Goal: Task Accomplishment & Management: Complete application form

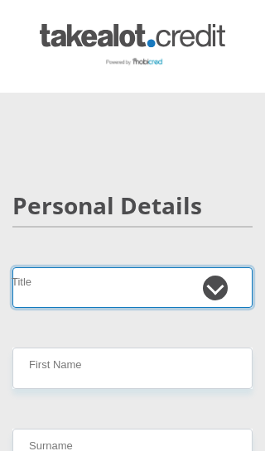
click at [140, 267] on select "Mr Ms Mrs Dr [PERSON_NAME]" at bounding box center [132, 287] width 240 height 41
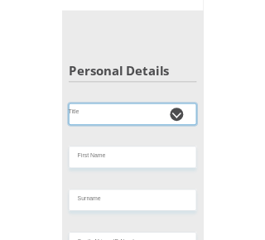
scroll to position [74, 0]
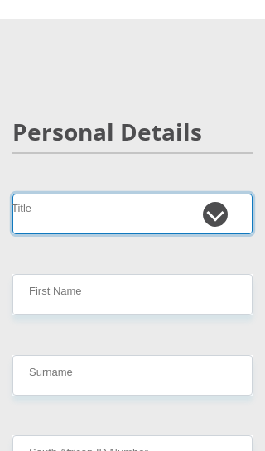
select select "Ms"
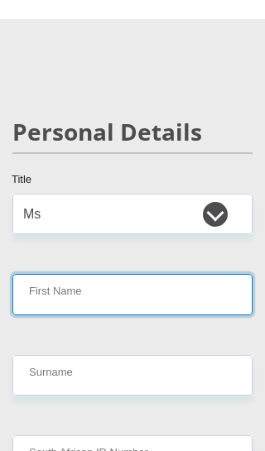
click at [169, 288] on input "First Name" at bounding box center [132, 294] width 240 height 41
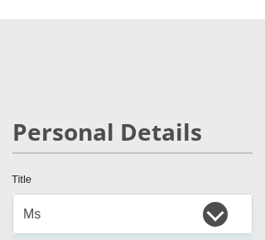
scroll to position [247, 0]
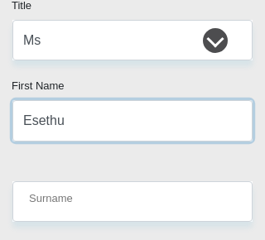
type input "Esethu"
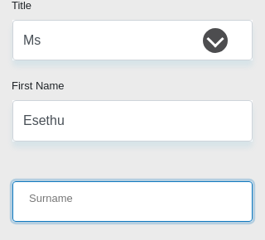
click at [156, 205] on input "Surname" at bounding box center [132, 201] width 240 height 41
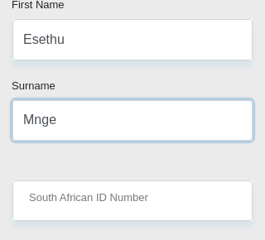
scroll to position [354, 0]
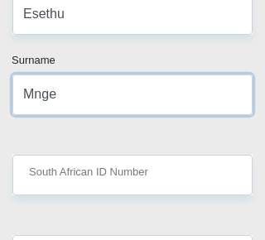
type input "Mnge"
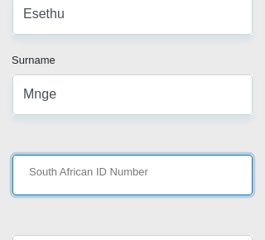
click at [160, 156] on input "South African ID Number" at bounding box center [132, 175] width 240 height 41
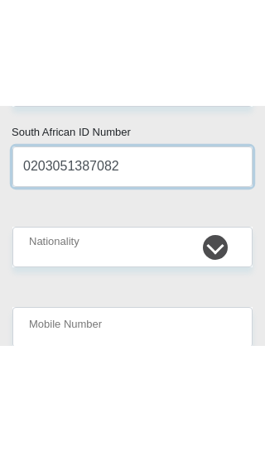
scroll to position [477, 0]
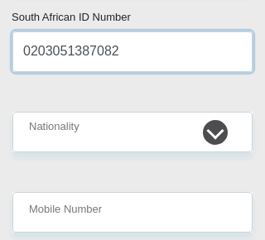
type input "0203051387082"
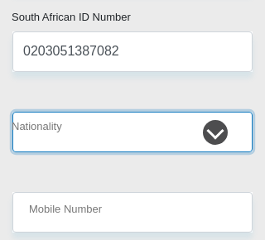
click at [160, 122] on select "[GEOGRAPHIC_DATA] [GEOGRAPHIC_DATA] [GEOGRAPHIC_DATA] [GEOGRAPHIC_DATA] [GEOGRA…" at bounding box center [132, 132] width 240 height 41
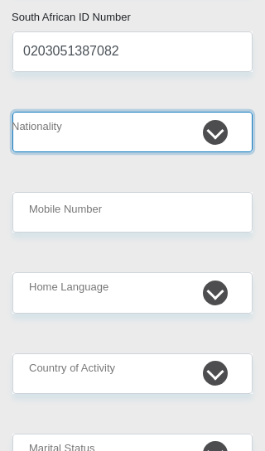
select select "ZAF"
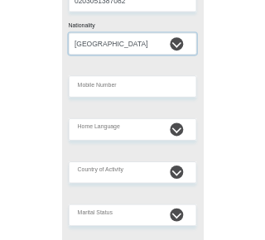
scroll to position [528, 0]
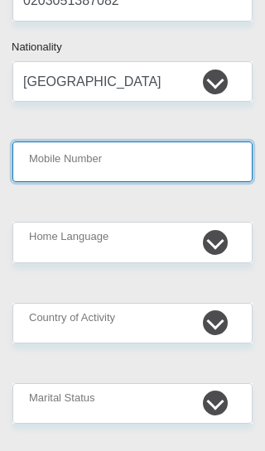
click at [172, 155] on input "Mobile Number" at bounding box center [132, 161] width 240 height 41
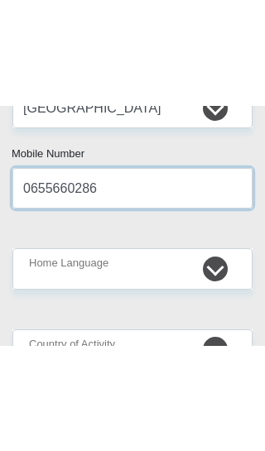
scroll to position [610, 0]
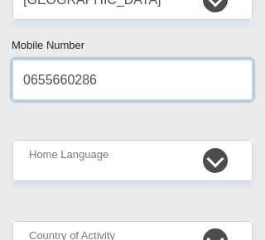
type input "0655660286"
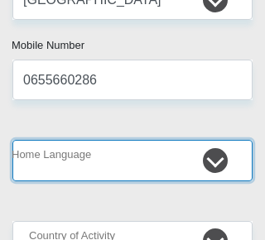
click at [132, 154] on select "Afrikaans English Sepedi South Ndebele Southern Sotho Swati Tsonga Tswana Venda…" at bounding box center [132, 160] width 240 height 41
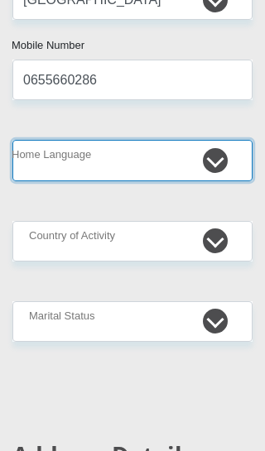
select select "xho"
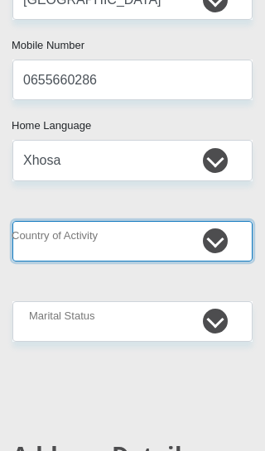
click at [150, 234] on select "[GEOGRAPHIC_DATA] [GEOGRAPHIC_DATA] [GEOGRAPHIC_DATA] [GEOGRAPHIC_DATA] [GEOGRA…" at bounding box center [132, 241] width 240 height 41
select select "ZAF"
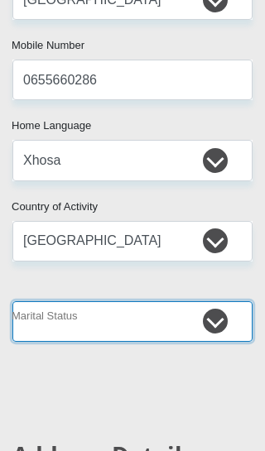
click at [127, 321] on select "Married ANC Single Divorced Widowed Married COP or Customary Law" at bounding box center [132, 321] width 240 height 41
select select "2"
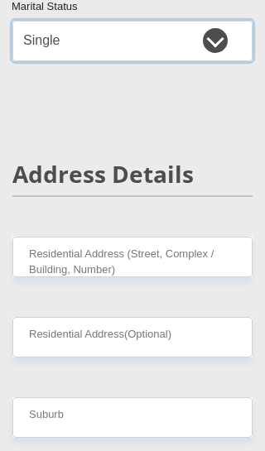
scroll to position [895, 0]
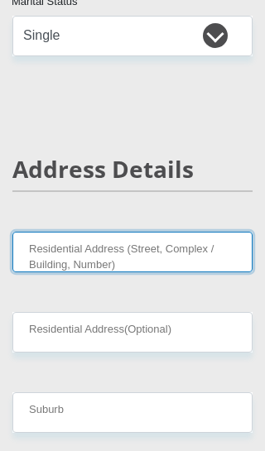
click at [136, 251] on input "Residential Address (Street, Complex / Building, Number)" at bounding box center [132, 252] width 240 height 41
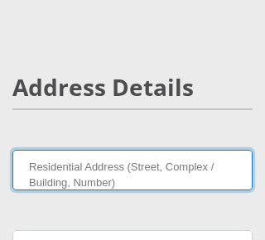
scroll to position [1026, 0]
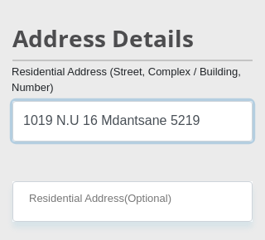
type input "1019 N.U 16 Mdantsane 5219"
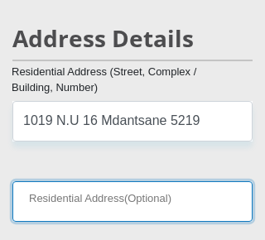
click at [168, 196] on input "Residential Address(Optional)" at bounding box center [132, 201] width 240 height 41
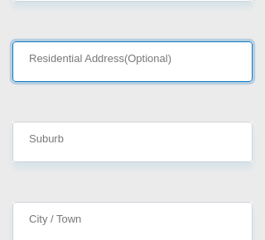
scroll to position [1167, 0]
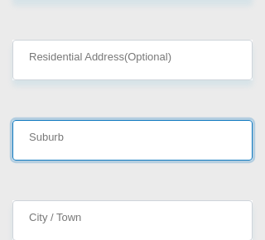
click at [155, 134] on input "Suburb" at bounding box center [132, 140] width 240 height 41
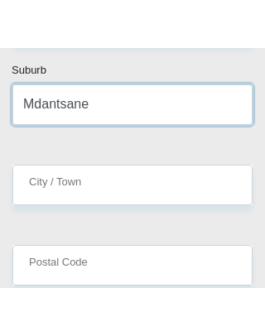
scroll to position [1251, 1]
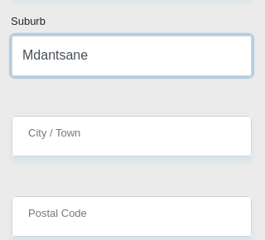
type input "Mdantsane"
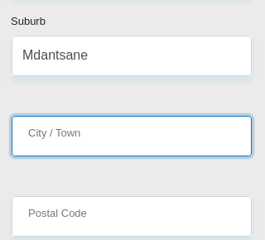
click at [159, 127] on input "City / Town" at bounding box center [132, 136] width 240 height 41
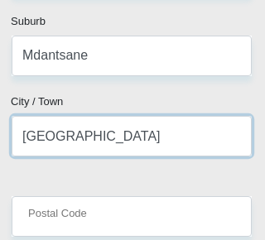
type input "[GEOGRAPHIC_DATA]"
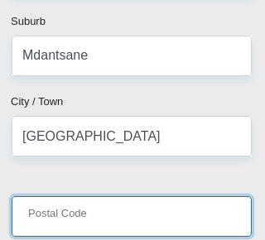
click at [165, 208] on input "Postal Code" at bounding box center [132, 216] width 240 height 41
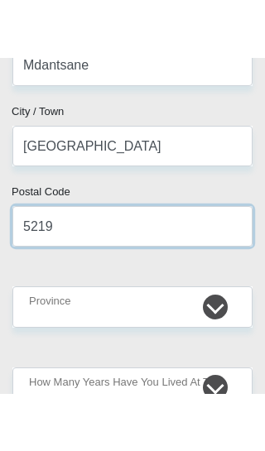
scroll to position [1345, 0]
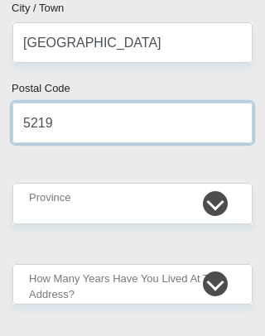
type input "5219"
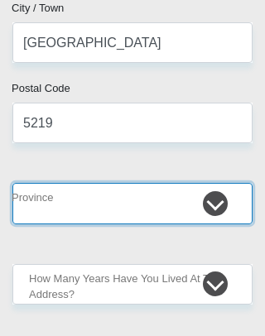
click at [139, 190] on select "Eastern Cape Free State [GEOGRAPHIC_DATA] [GEOGRAPHIC_DATA][DATE] [GEOGRAPHIC_D…" at bounding box center [132, 203] width 240 height 41
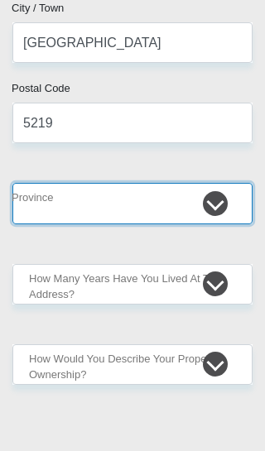
select select "[GEOGRAPHIC_DATA]"
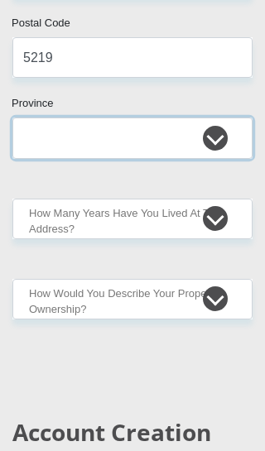
scroll to position [1412, 0]
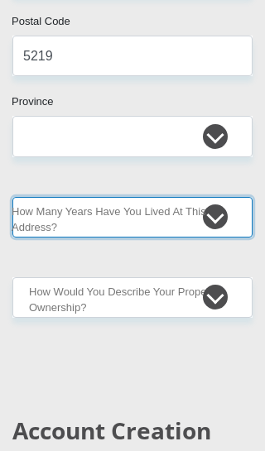
click at [146, 225] on select "less than 1 year 1-3 years 3-5 years 5+ years" at bounding box center [132, 217] width 240 height 41
select select "5"
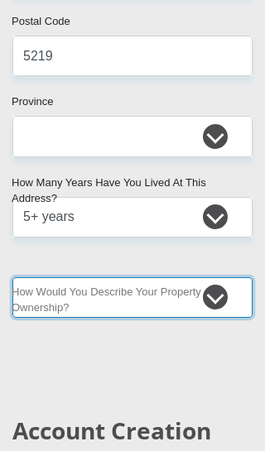
click at [156, 294] on select "Owned Rented Family Owned Company Dwelling" at bounding box center [132, 297] width 240 height 41
select select "parents"
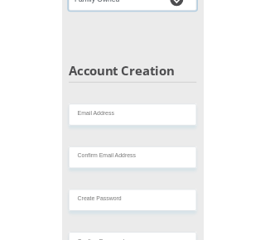
scroll to position [1724, 0]
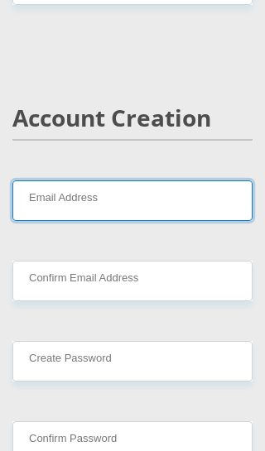
click at [184, 203] on input "Email Address" at bounding box center [132, 200] width 240 height 41
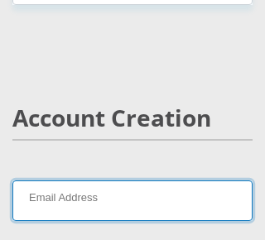
type input "M"
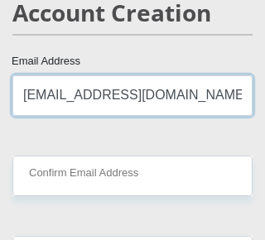
scroll to position [1830, 0]
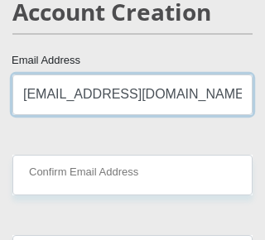
type input "[EMAIL_ADDRESS][DOMAIN_NAME]"
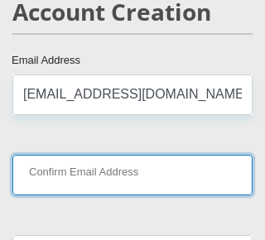
click at [179, 173] on input "Confirm Email Address" at bounding box center [132, 175] width 240 height 41
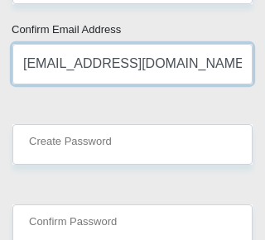
scroll to position [1945, 0]
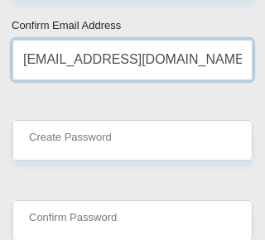
type input "[EMAIL_ADDRESS][DOMAIN_NAME]"
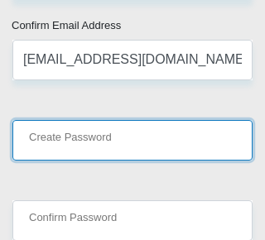
click at [181, 134] on input "Create Password" at bounding box center [132, 140] width 240 height 41
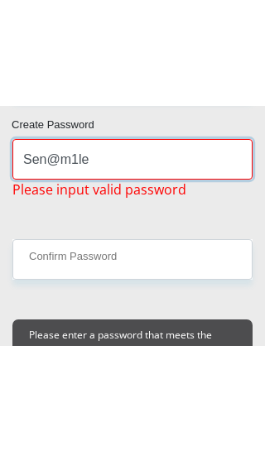
scroll to position [2034, 0]
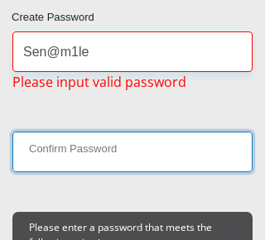
click at [109, 141] on input "Confirm Password" at bounding box center [132, 152] width 240 height 41
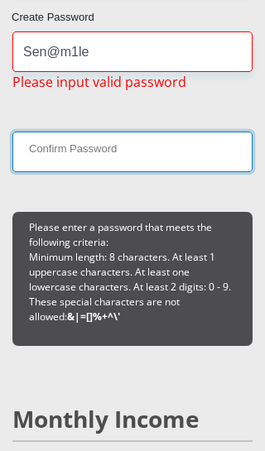
click at [111, 136] on input "Confirm Password" at bounding box center [132, 152] width 240 height 41
click at [127, 152] on input "Confirm Password" at bounding box center [132, 152] width 240 height 41
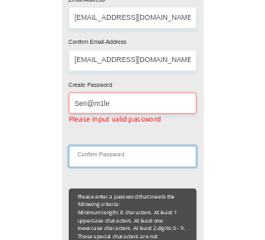
scroll to position [1892, 0]
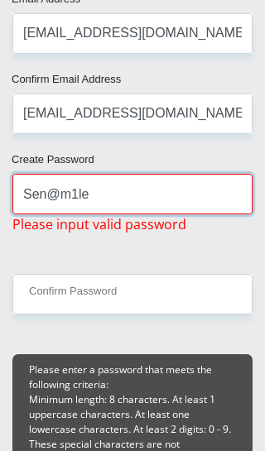
click at [112, 197] on input "Sen@m1le" at bounding box center [132, 194] width 240 height 41
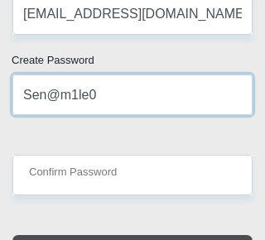
scroll to position [1992, 0]
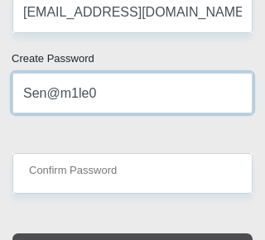
type input "Sen@m1le0"
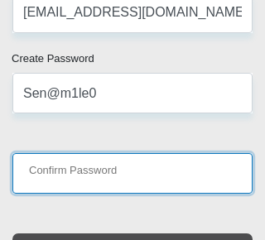
click at [122, 168] on input "Confirm Password" at bounding box center [132, 173] width 240 height 41
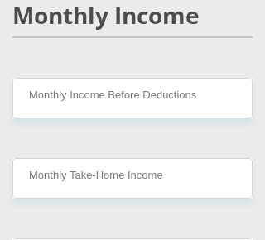
scroll to position [2419, 0]
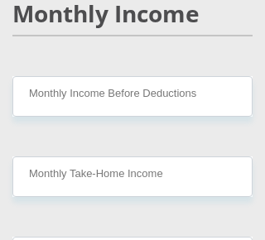
type input "Sen@m1le0"
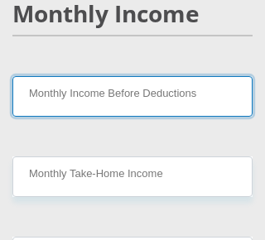
click at [200, 89] on input "Monthly Income Before Deductions" at bounding box center [132, 96] width 240 height 41
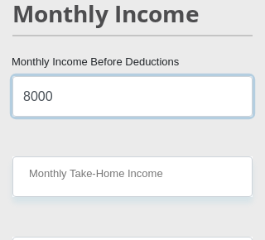
type input "8000"
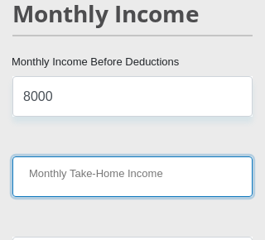
click at [167, 171] on input "Monthly Take-Home Income" at bounding box center [132, 176] width 240 height 41
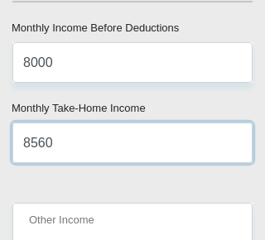
scroll to position [2542, 0]
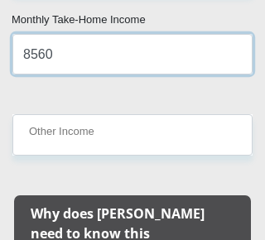
type input "8560"
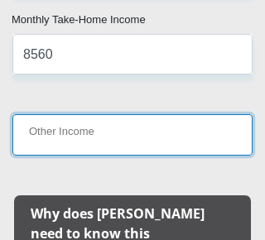
click at [165, 132] on input "Other Income" at bounding box center [132, 134] width 240 height 41
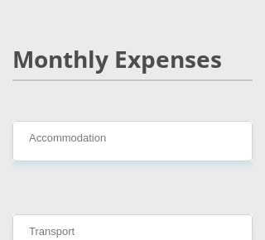
scroll to position [3157, 0]
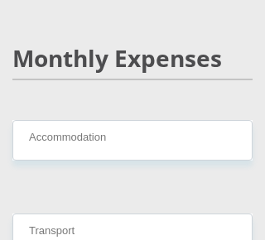
type input "560"
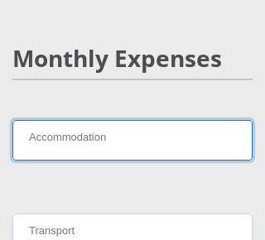
click at [190, 120] on input "Accommodation" at bounding box center [132, 140] width 240 height 41
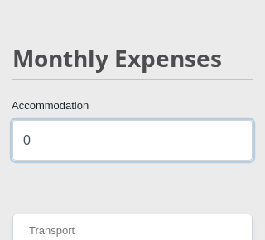
type input "0"
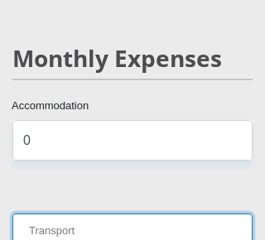
click at [207, 213] on input "Transport" at bounding box center [132, 233] width 240 height 41
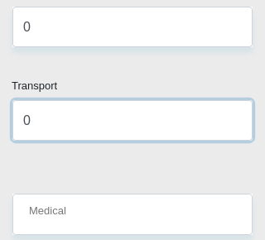
scroll to position [3281, 0]
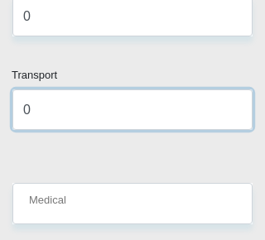
type input "0"
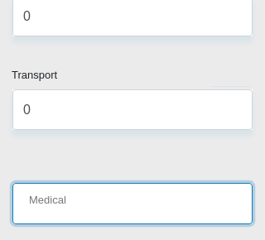
click at [162, 183] on input "Medical" at bounding box center [132, 203] width 240 height 41
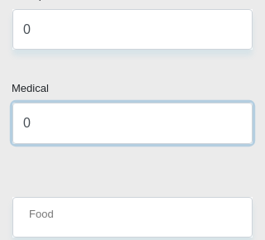
scroll to position [3363, 0]
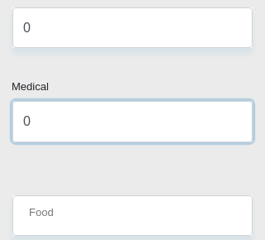
type input "0"
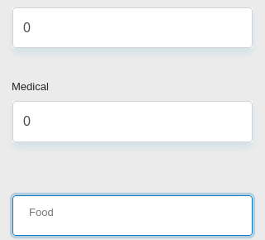
click at [179, 195] on input "Food" at bounding box center [132, 215] width 240 height 41
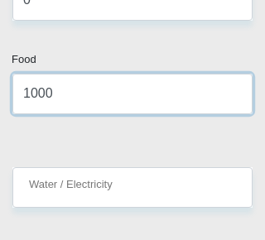
scroll to position [3491, 0]
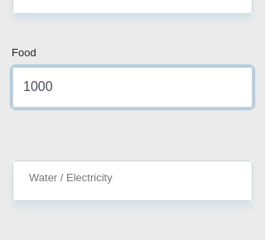
type input "1000"
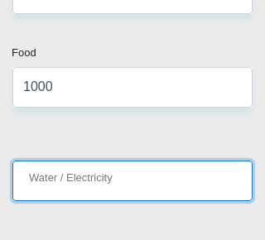
click at [173, 160] on input "Water / Electricity" at bounding box center [132, 180] width 240 height 41
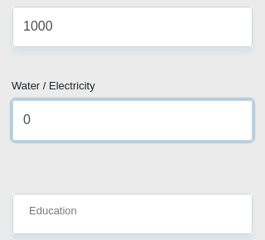
scroll to position [3555, 0]
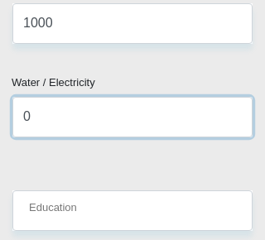
type input "0"
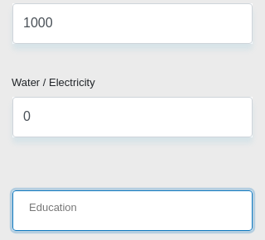
click at [169, 190] on input "Education" at bounding box center [132, 210] width 240 height 41
type input "0"
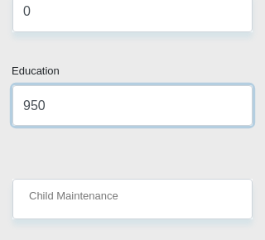
scroll to position [3667, 0]
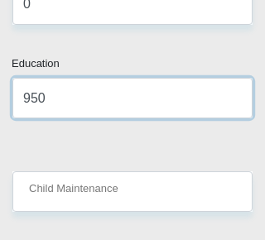
type input "950"
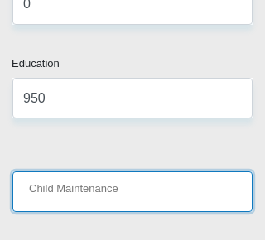
click at [165, 171] on input "Child Maintenance" at bounding box center [132, 191] width 240 height 41
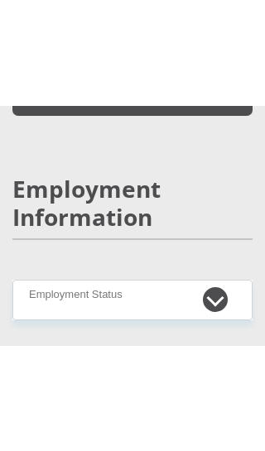
scroll to position [4003, 0]
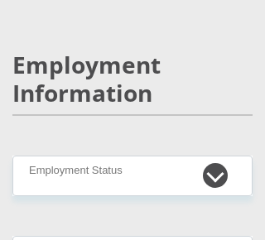
type input "0"
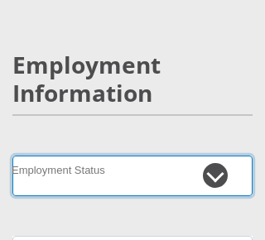
click at [201, 155] on select "Permanent/Full-time Part-time/Casual [DEMOGRAPHIC_DATA] Worker Self-Employed Ho…" at bounding box center [132, 175] width 240 height 41
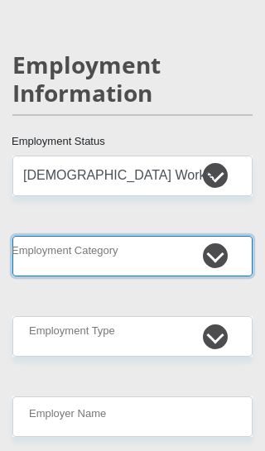
click at [177, 236] on select "AGRICULTURE ALCOHOL & TOBACCO CONSTRUCTION MATERIALS METALLURGY EQUIPMENT FOR R…" at bounding box center [132, 256] width 240 height 41
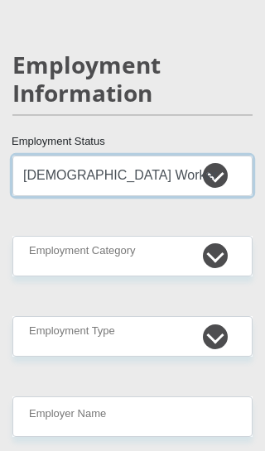
click at [185, 155] on select "Permanent/Full-time Part-time/Casual [DEMOGRAPHIC_DATA] Worker Self-Employed Ho…" at bounding box center [132, 175] width 240 height 41
select select "1"
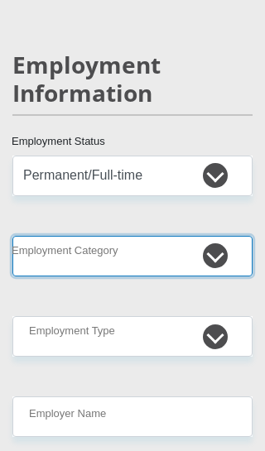
click at [127, 236] on select "AGRICULTURE ALCOHOL & TOBACCO CONSTRUCTION MATERIALS METALLURGY EQUIPMENT FOR R…" at bounding box center [132, 256] width 240 height 41
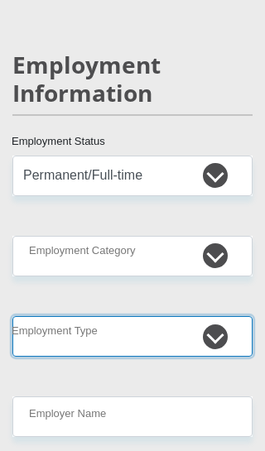
click at [170, 316] on select "College/Lecturer Craft Seller Creative Driver Executive Farmer Forces - Non Com…" at bounding box center [132, 336] width 240 height 41
select select "Teacher"
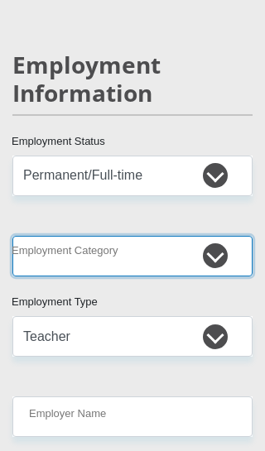
click at [196, 236] on select "AGRICULTURE ALCOHOL & TOBACCO CONSTRUCTION MATERIALS METALLURGY EQUIPMENT FOR R…" at bounding box center [132, 256] width 240 height 41
select select "2"
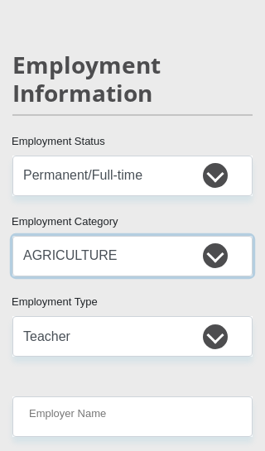
click at [155, 236] on select "AGRICULTURE ALCOHOL & TOBACCO CONSTRUCTION MATERIALS METALLURGY EQUIPMENT FOR R…" at bounding box center [132, 256] width 240 height 41
select select
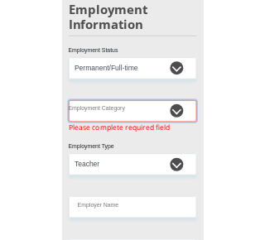
scroll to position [4095, 0]
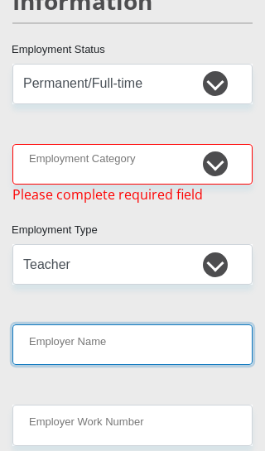
click at [163, 324] on input "Employer Name" at bounding box center [132, 344] width 240 height 41
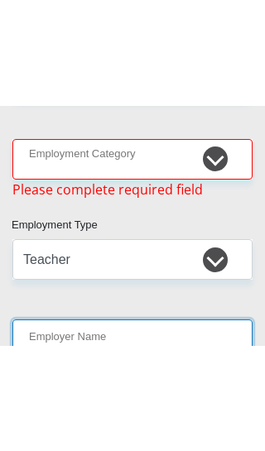
scroll to position [4272, 0]
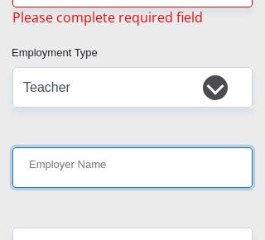
type input "B"
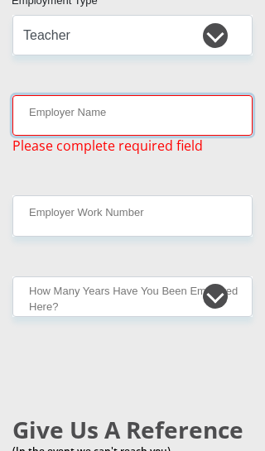
scroll to position [4335, 0]
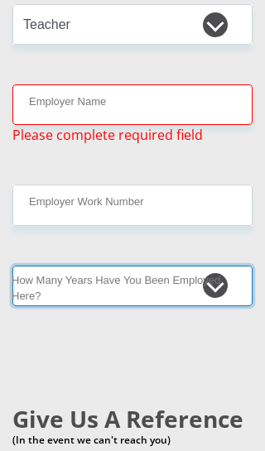
click at [172, 265] on select "less than 1 year 1-3 years 3-5 years 5+ years" at bounding box center [132, 285] width 240 height 41
select select "24"
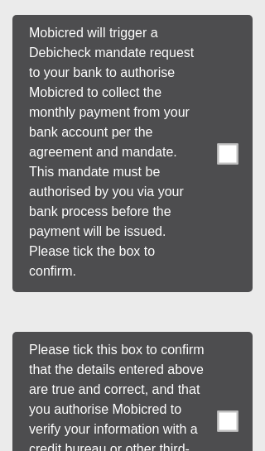
scroll to position [8322, 0]
